Goal: Task Accomplishment & Management: Manage account settings

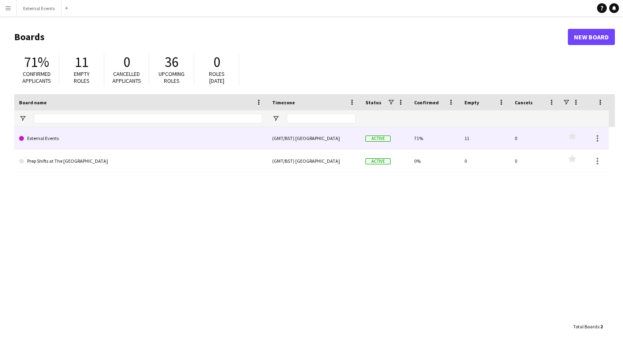
click at [303, 132] on div "(GMT/BST) [GEOGRAPHIC_DATA]" at bounding box center [313, 138] width 93 height 22
click at [283, 134] on div "(GMT/BST) [GEOGRAPHIC_DATA]" at bounding box center [313, 138] width 93 height 22
click at [32, 138] on link "External Events" at bounding box center [140, 138] width 243 height 23
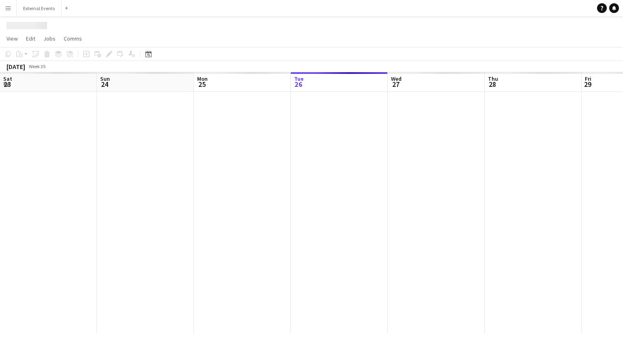
scroll to position [0, 194]
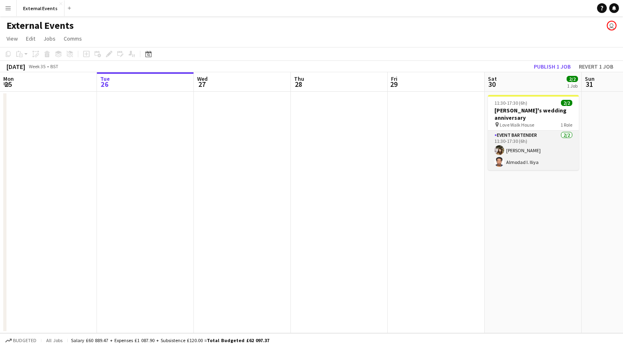
click at [541, 146] on app-card-role "Event bartender [DATE] 11:30-17:30 (6h) [PERSON_NAME] Almodad I. Iliya" at bounding box center [533, 150] width 91 height 39
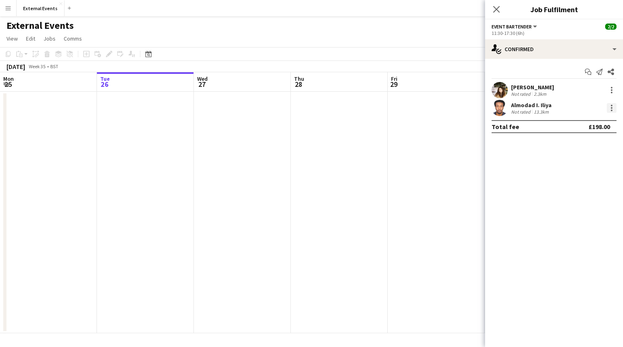
click at [614, 106] on div at bounding box center [612, 108] width 10 height 10
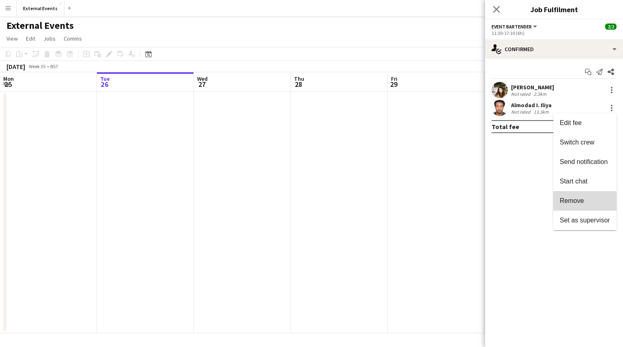
click at [577, 202] on span "Remove" at bounding box center [572, 200] width 24 height 7
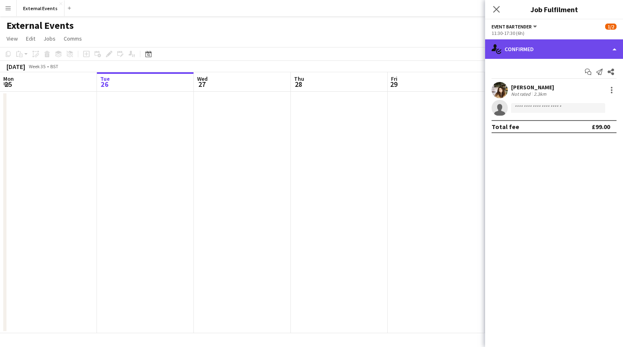
click at [558, 50] on div "single-neutral-actions-check-2 Confirmed" at bounding box center [554, 48] width 138 height 19
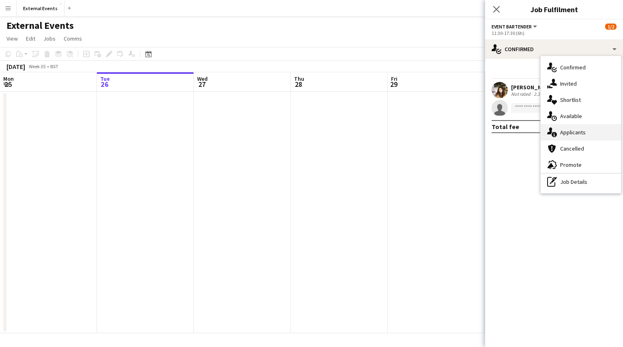
click at [574, 127] on div "single-neutral-actions-information Applicants" at bounding box center [581, 132] width 80 height 16
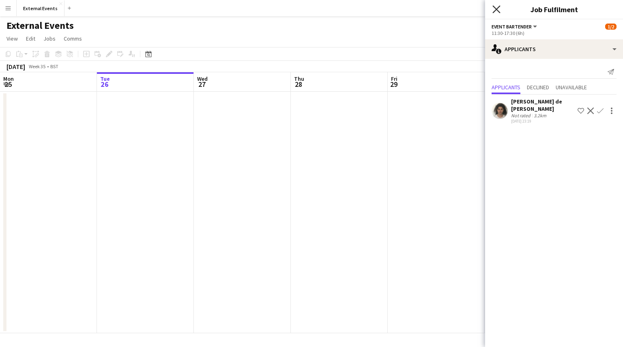
click at [498, 11] on icon at bounding box center [497, 9] width 8 height 8
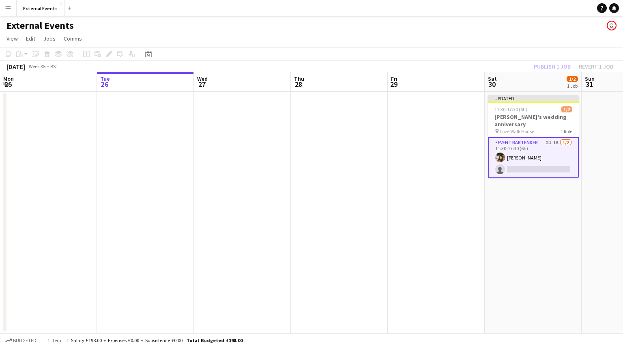
click at [233, 32] on app-page-menu "View Day view expanded Day view collapsed Month view Date picker Jump to [DATE]…" at bounding box center [311, 39] width 623 height 15
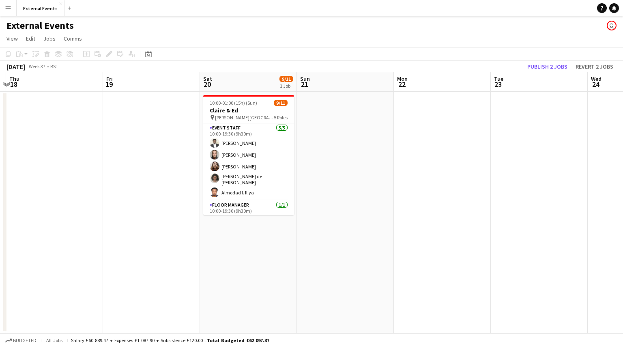
scroll to position [0, 383]
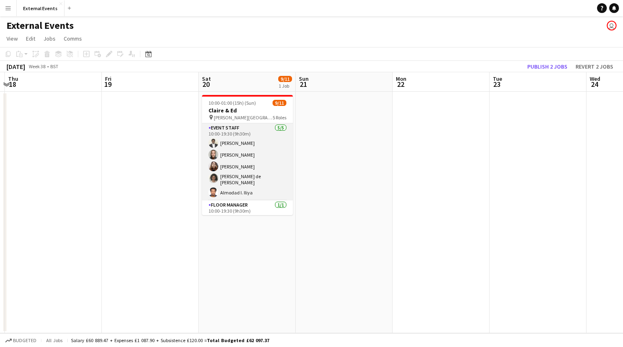
click at [236, 172] on app-card-role "Event staff [DATE] 10:00-19:30 (9h30m) [PERSON_NAME] [PERSON_NAME] [PERSON_NAME…" at bounding box center [247, 161] width 91 height 77
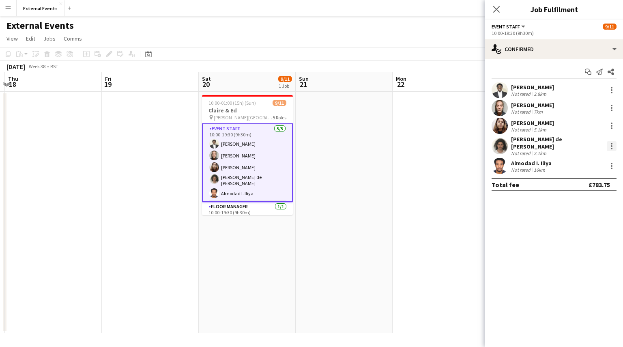
click at [610, 141] on div at bounding box center [612, 146] width 10 height 10
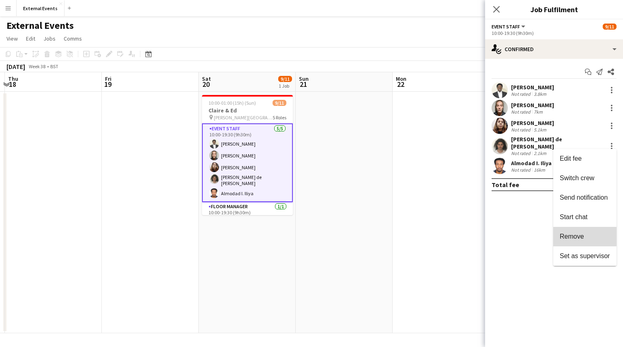
click at [575, 234] on span "Remove" at bounding box center [572, 236] width 24 height 7
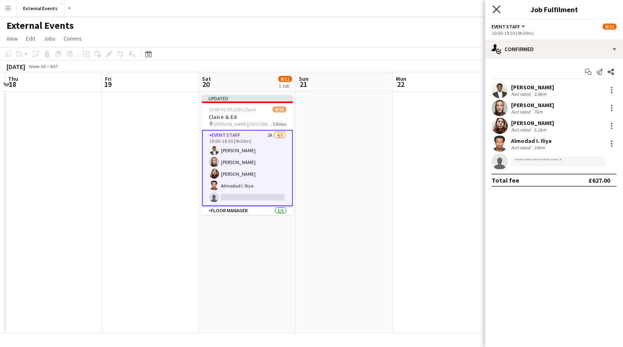
click at [499, 9] on icon "Close pop-in" at bounding box center [497, 9] width 8 height 8
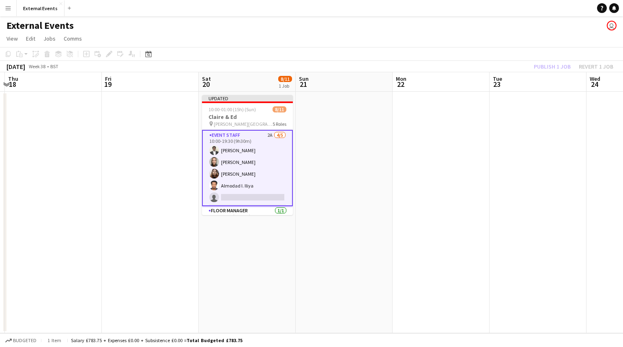
click at [548, 69] on div "Publish 1 job Revert 1 job" at bounding box center [573, 66] width 99 height 11
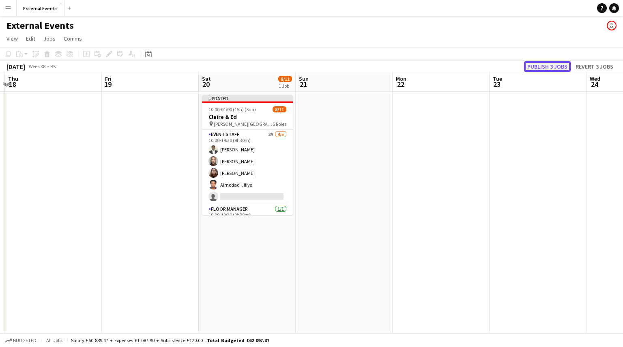
click at [548, 69] on button "Publish 3 jobs" at bounding box center [547, 66] width 47 height 11
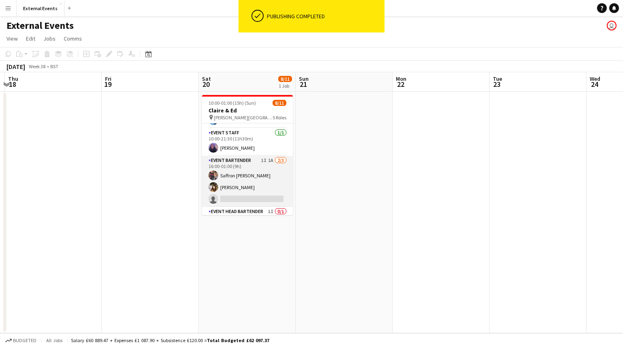
scroll to position [0, 383]
click at [257, 172] on app-card-role "Event bartender 1I 1A [DATE] 16:00-01:00 (9h) Saffron [PERSON_NAME] Gionleka si…" at bounding box center [247, 181] width 91 height 51
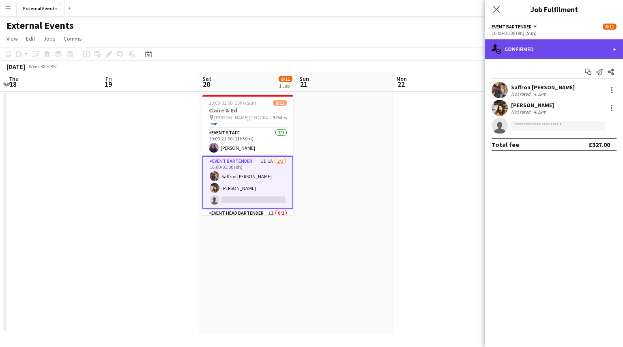
click at [555, 47] on div "single-neutral-actions-check-2 Confirmed" at bounding box center [554, 48] width 138 height 19
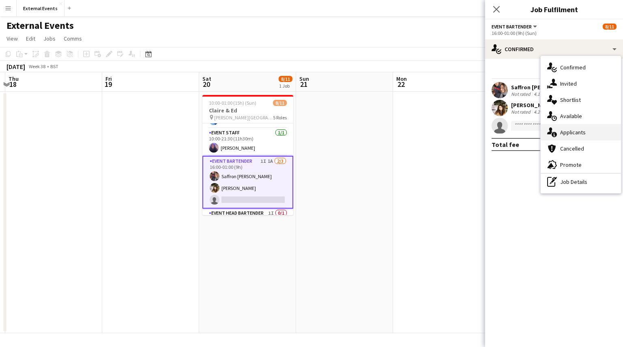
click at [568, 131] on div "single-neutral-actions-information Applicants" at bounding box center [581, 132] width 80 height 16
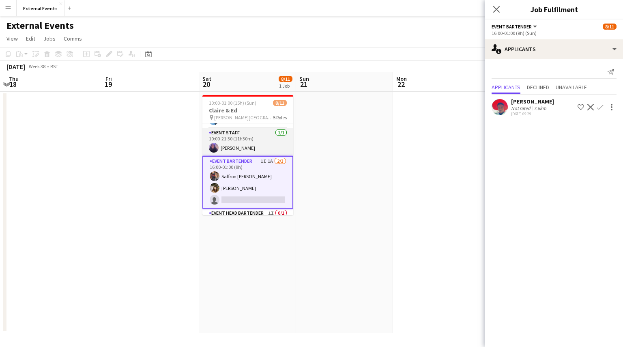
scroll to position [118, 0]
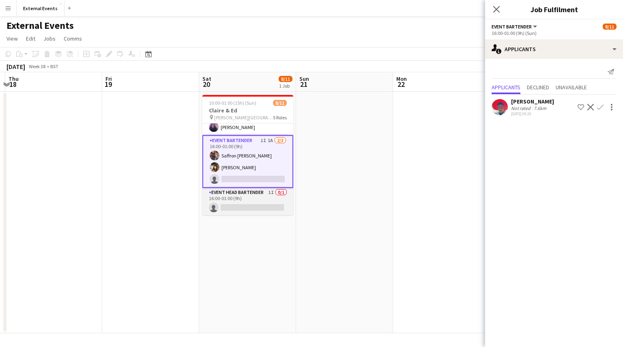
click at [232, 205] on app-card-role "Event head Bartender 1I 0/1 16:00-01:00 (9h) single-neutral-actions" at bounding box center [247, 202] width 91 height 28
